Goal: Check status: Check status

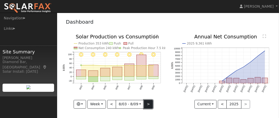
click at [148, 105] on button ">" at bounding box center [148, 104] width 9 height 9
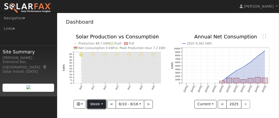
click at [103, 105] on button "Week" at bounding box center [96, 104] width 19 height 9
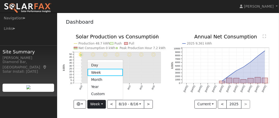
click at [99, 63] on link "Day" at bounding box center [104, 64] width 35 height 7
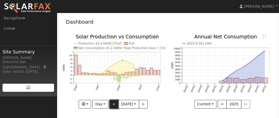
click at [113, 104] on button "<" at bounding box center [113, 104] width 9 height 9
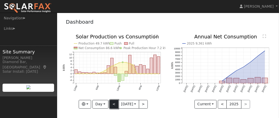
click at [113, 104] on button "<" at bounding box center [113, 104] width 9 height 9
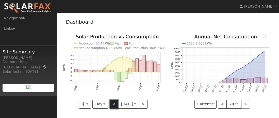
click at [112, 104] on button "<" at bounding box center [113, 104] width 9 height 9
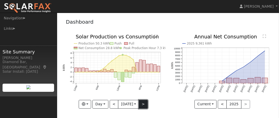
click at [146, 104] on button ">" at bounding box center [143, 104] width 9 height 9
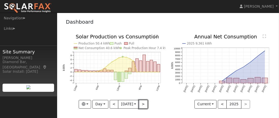
click at [145, 104] on button ">" at bounding box center [143, 104] width 9 height 9
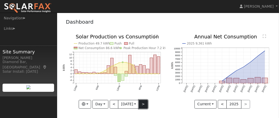
click at [145, 104] on button ">" at bounding box center [143, 104] width 9 height 9
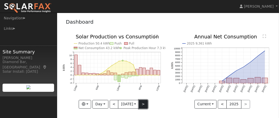
click at [145, 104] on button ">" at bounding box center [143, 104] width 9 height 9
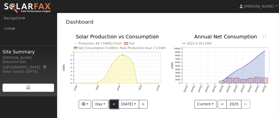
click at [111, 105] on button "<" at bounding box center [113, 104] width 9 height 9
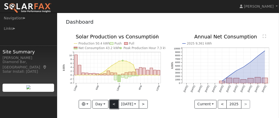
click at [111, 105] on button "<" at bounding box center [113, 104] width 9 height 9
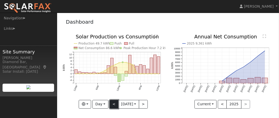
click at [112, 105] on button "<" at bounding box center [113, 104] width 9 height 9
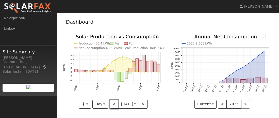
click at [114, 105] on button "<" at bounding box center [113, 104] width 9 height 9
type input "[DATE]"
